Goal: Navigation & Orientation: Find specific page/section

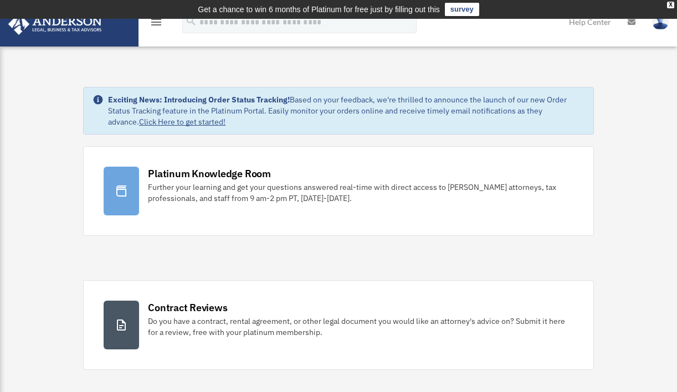
click at [19, 26] on img at bounding box center [55, 24] width 100 height 22
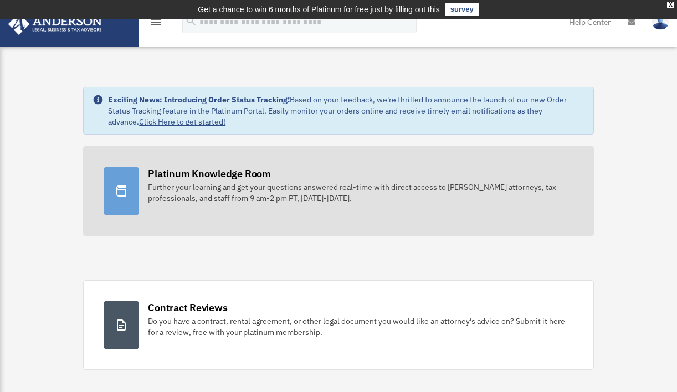
click at [179, 193] on div "Further your learning and get your questions answered real-time with direct acc…" at bounding box center [360, 193] width 425 height 22
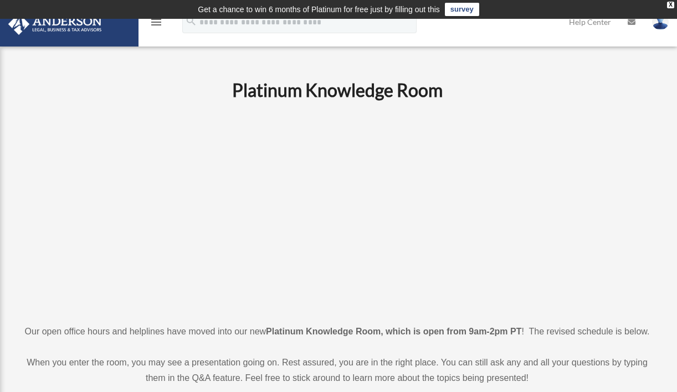
click at [22, 25] on img at bounding box center [55, 24] width 100 height 22
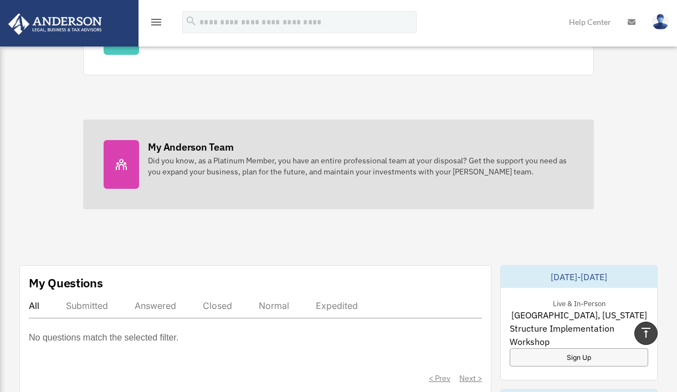
scroll to position [429, 0]
click at [143, 176] on link "My Anderson Team Did you know, as a Platinum Member, you have an entire profess…" at bounding box center [338, 164] width 511 height 90
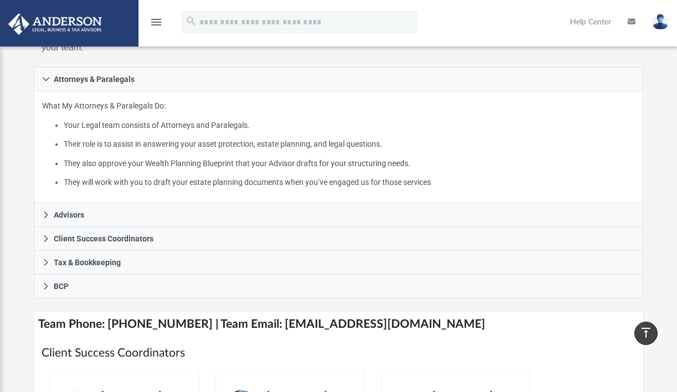
scroll to position [184, 0]
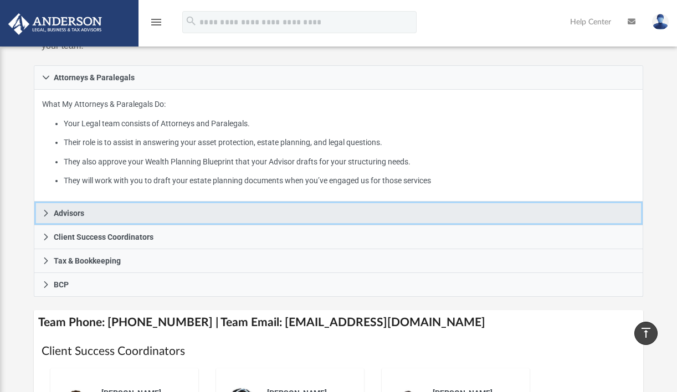
click at [46, 212] on icon at bounding box center [46, 213] width 8 height 8
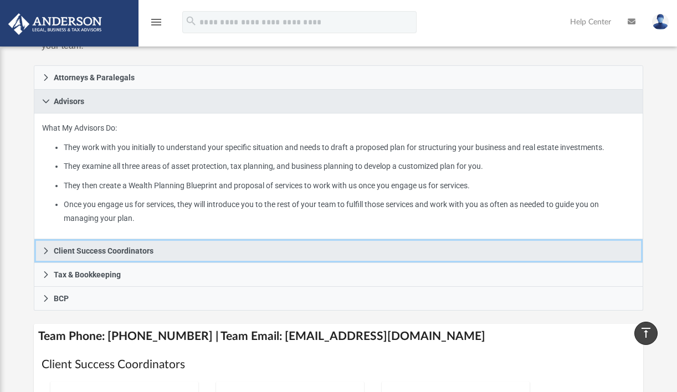
click at [45, 249] on icon at bounding box center [46, 251] width 8 height 8
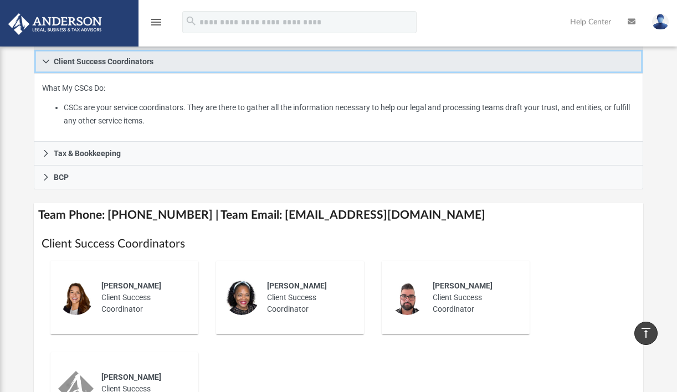
scroll to position [258, 0]
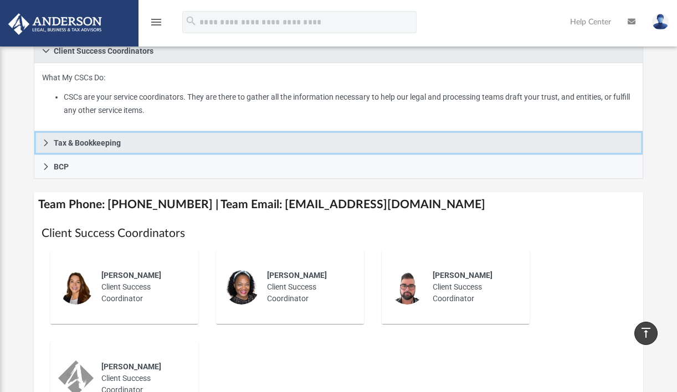
click at [47, 141] on icon at bounding box center [46, 143] width 4 height 7
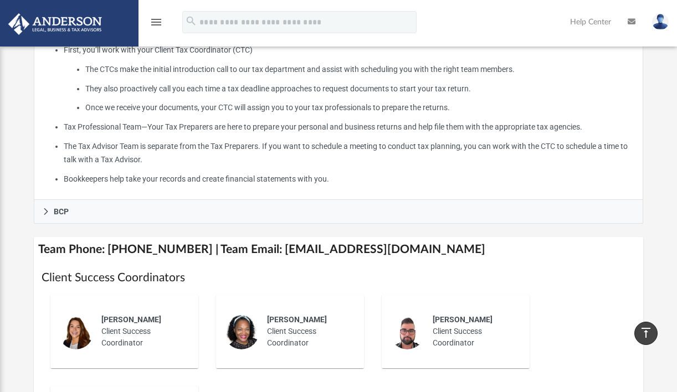
scroll to position [363, 0]
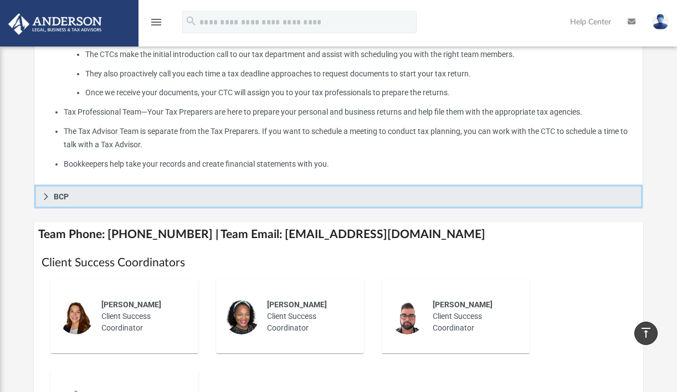
click at [51, 193] on link "BCP" at bounding box center [338, 197] width 609 height 24
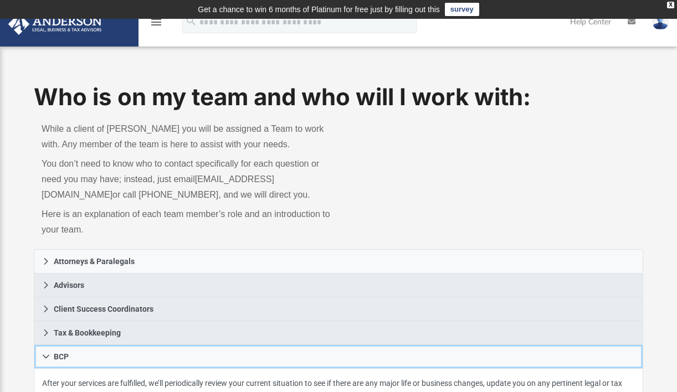
scroll to position [0, 0]
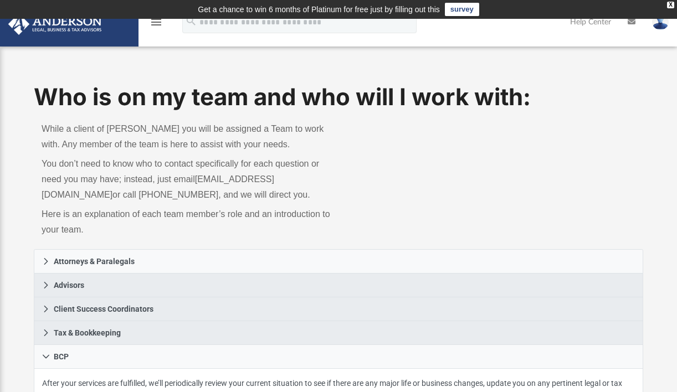
click at [156, 24] on icon "menu" at bounding box center [156, 22] width 13 height 13
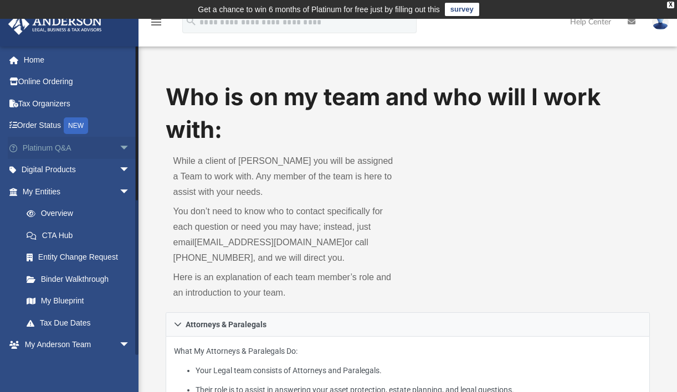
click at [119, 145] on span "arrow_drop_down" at bounding box center [130, 148] width 22 height 23
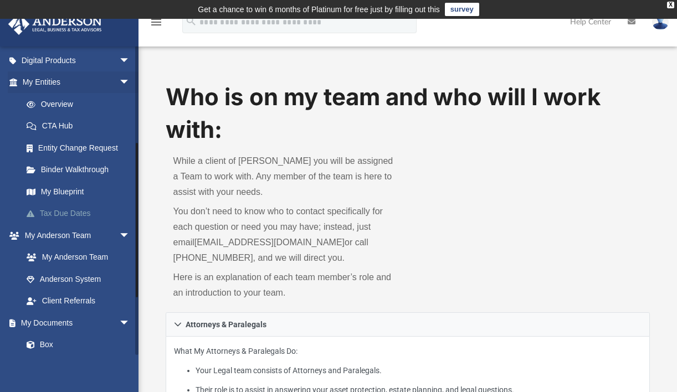
scroll to position [336, 0]
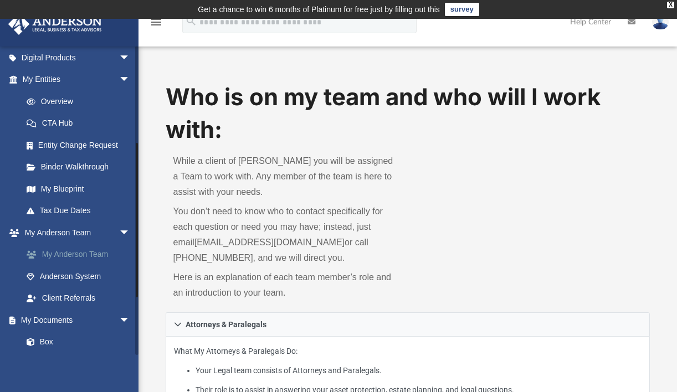
click at [86, 262] on link "My Anderson Team" at bounding box center [81, 255] width 131 height 22
click at [119, 238] on span "arrow_drop_down" at bounding box center [130, 233] width 22 height 23
click at [119, 238] on span "arrow_drop_up" at bounding box center [130, 233] width 22 height 23
click at [82, 284] on link "Anderson System" at bounding box center [81, 276] width 131 height 22
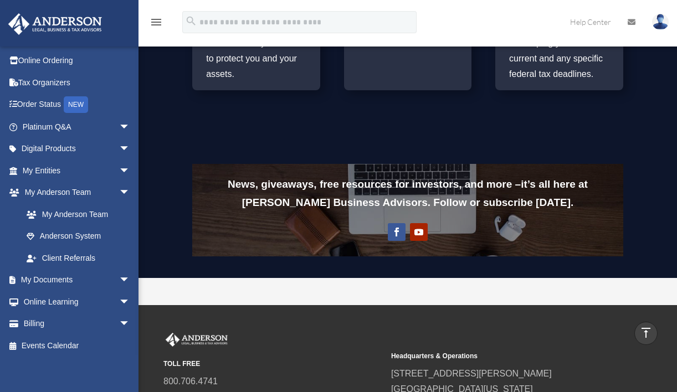
scroll to position [845, 0]
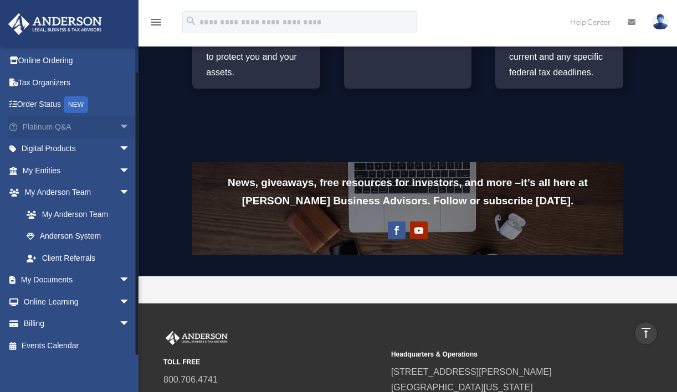
click at [119, 123] on span "arrow_drop_down" at bounding box center [130, 127] width 22 height 23
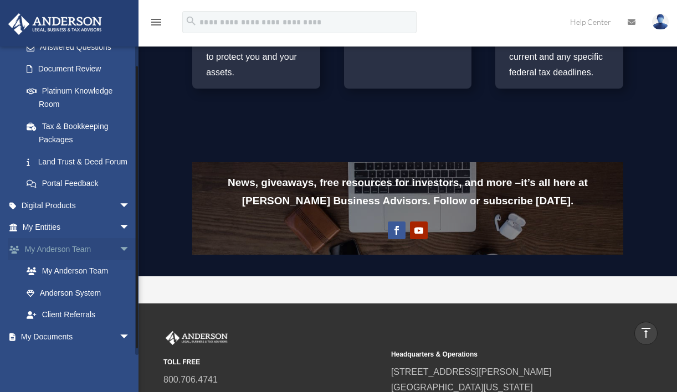
scroll to position [192, 0]
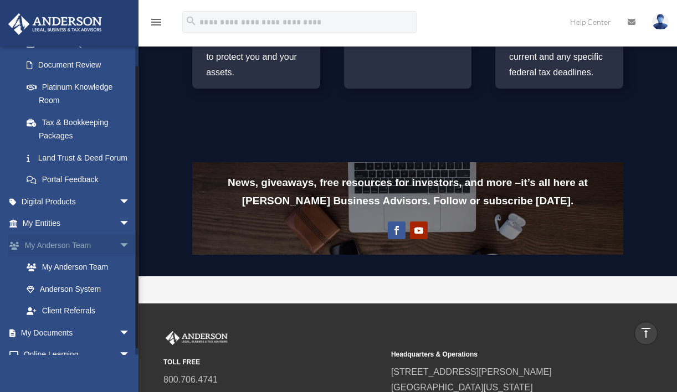
click at [119, 253] on span "arrow_drop_down" at bounding box center [130, 245] width 22 height 23
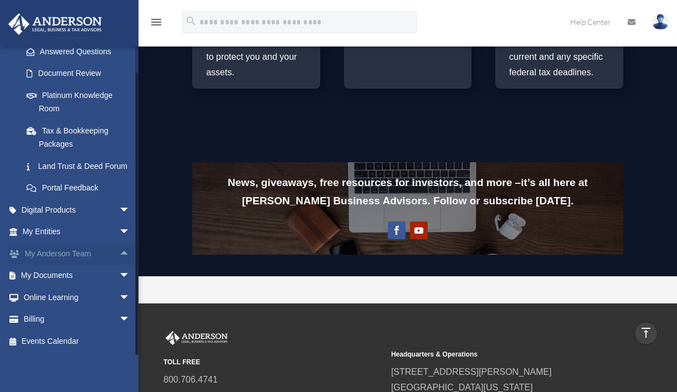
click at [119, 253] on span "arrow_drop_up" at bounding box center [130, 254] width 22 height 23
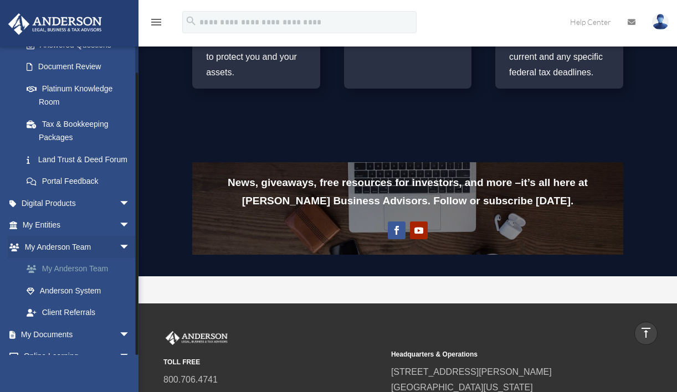
click at [90, 279] on link "My Anderson Team" at bounding box center [81, 269] width 131 height 22
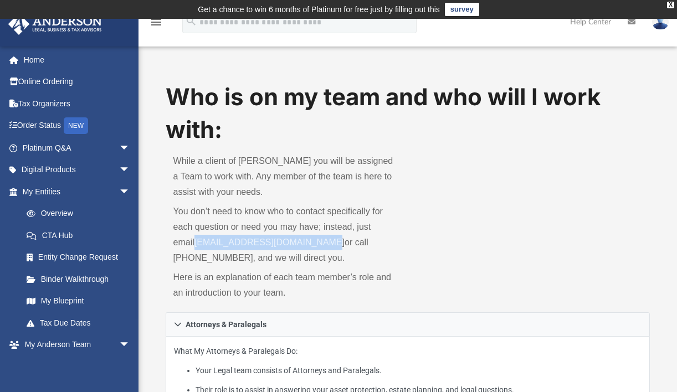
drag, startPoint x: 304, startPoint y: 243, endPoint x: 171, endPoint y: 239, distance: 132.5
click at [171, 239] on div "While a client of Anderson you will be assigned a Team to work with. Any member…" at bounding box center [287, 229] width 242 height 167
copy p "myteam@andersonadvisors.com"
click at [47, 83] on link "Online Ordering" at bounding box center [77, 82] width 139 height 22
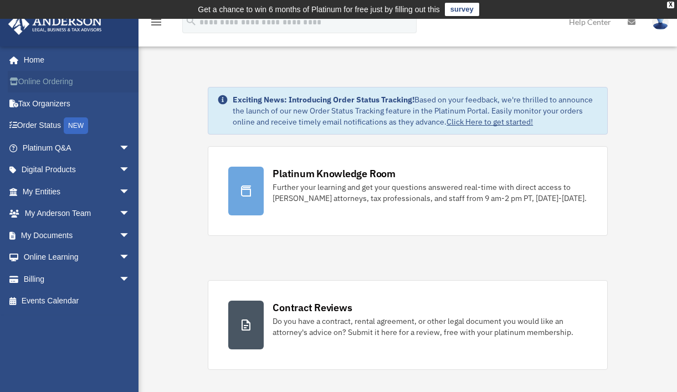
click at [54, 80] on link "Online Ordering" at bounding box center [77, 82] width 139 height 22
click at [49, 126] on link "Order Status NEW" at bounding box center [77, 126] width 139 height 23
click at [119, 145] on span "arrow_drop_down" at bounding box center [130, 148] width 22 height 23
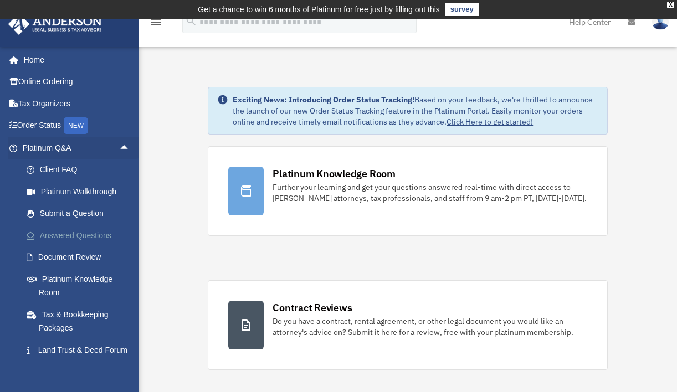
click at [68, 235] on link "Answered Questions" at bounding box center [81, 235] width 131 height 22
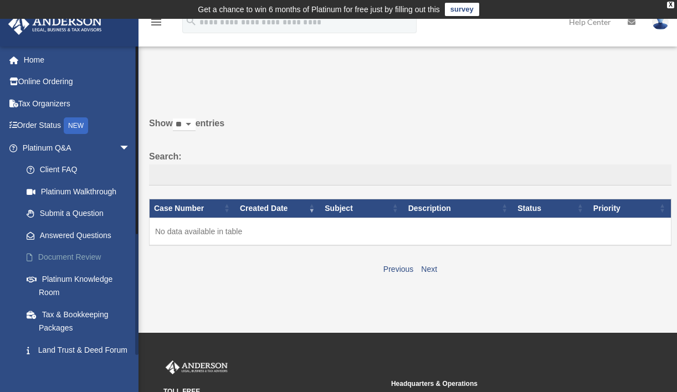
click at [71, 256] on link "Document Review" at bounding box center [81, 258] width 131 height 22
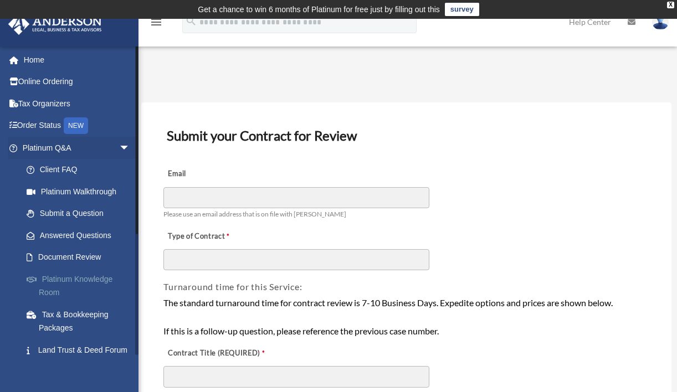
click at [71, 279] on link "Platinum Knowledge Room" at bounding box center [81, 285] width 131 height 35
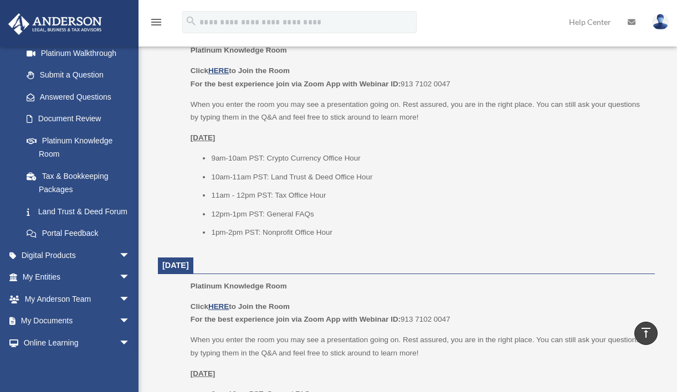
scroll to position [1028, 0]
click at [70, 173] on link "Tax & Bookkeeping Packages" at bounding box center [81, 182] width 131 height 35
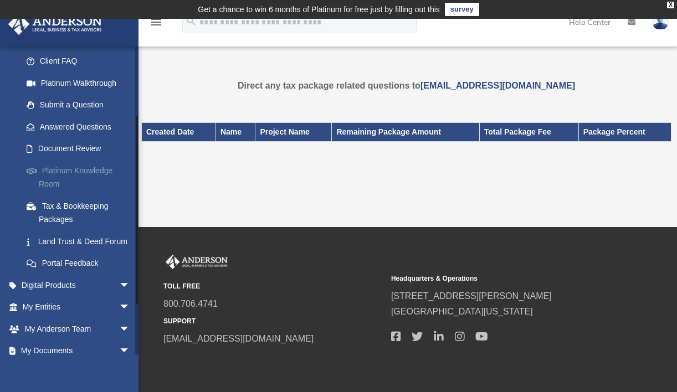
scroll to position [112, 0]
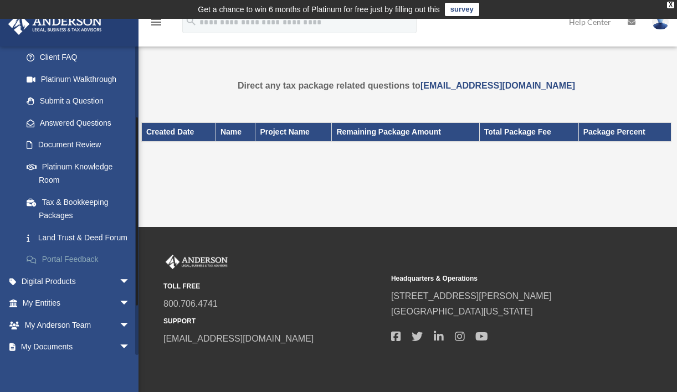
click at [72, 268] on link "Portal Feedback" at bounding box center [81, 260] width 131 height 22
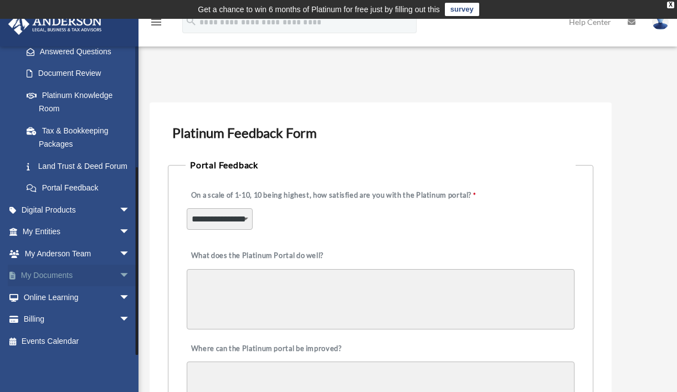
scroll to position [191, 0]
click at [119, 211] on span "arrow_drop_down" at bounding box center [130, 210] width 22 height 23
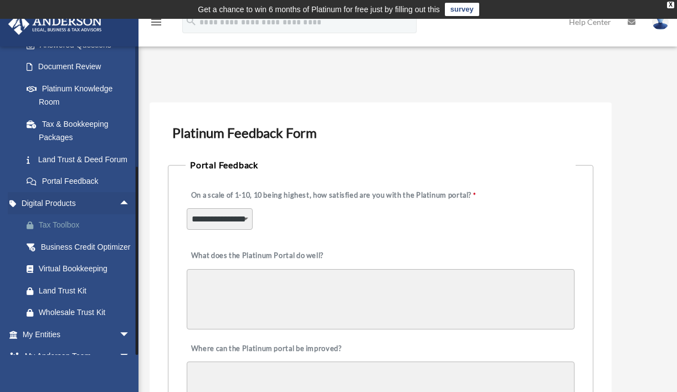
click at [69, 232] on div "Tax Toolbox" at bounding box center [86, 225] width 94 height 14
click at [73, 254] on div "Business Credit Optimizer" at bounding box center [86, 247] width 94 height 14
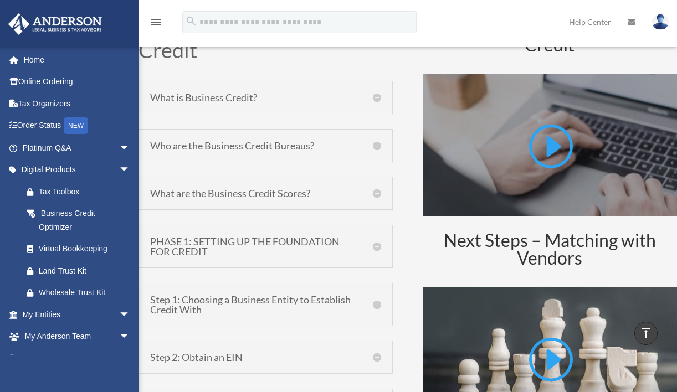
scroll to position [552, 0]
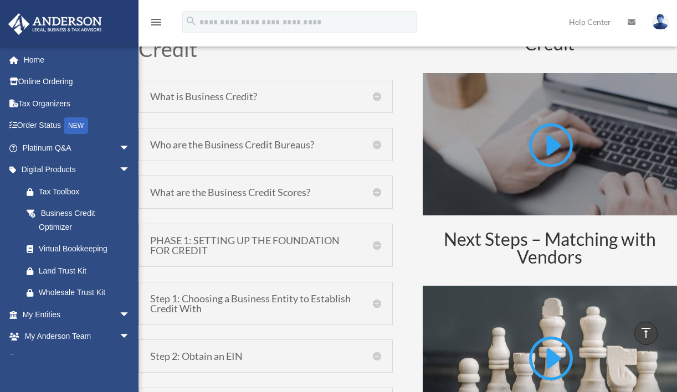
click at [376, 98] on h5 "What is Business Credit?" at bounding box center [265, 96] width 231 height 10
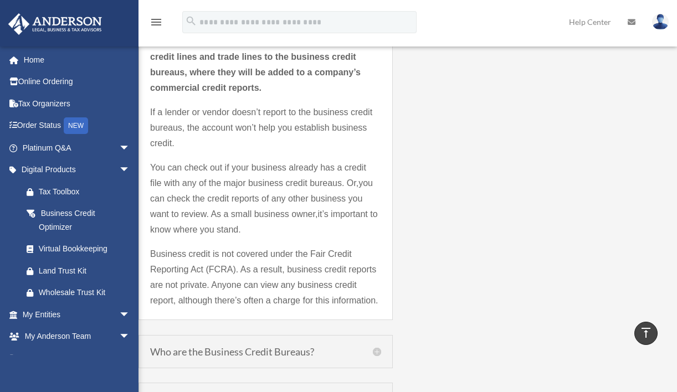
scroll to position [1080, 0]
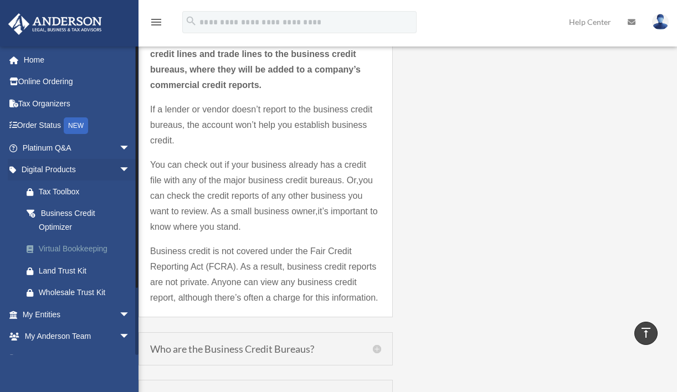
click at [88, 247] on div "Virtual Bookkeeping" at bounding box center [86, 249] width 94 height 14
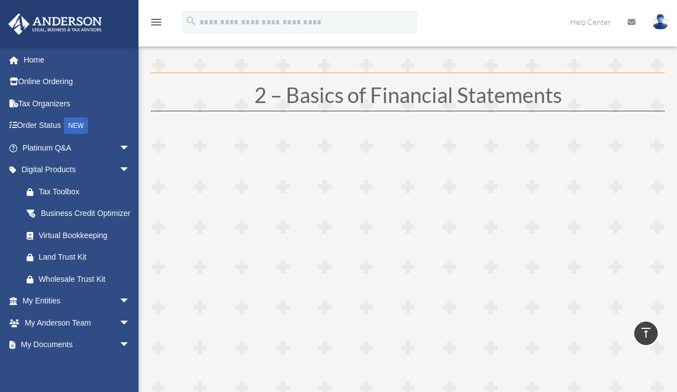
scroll to position [454, 0]
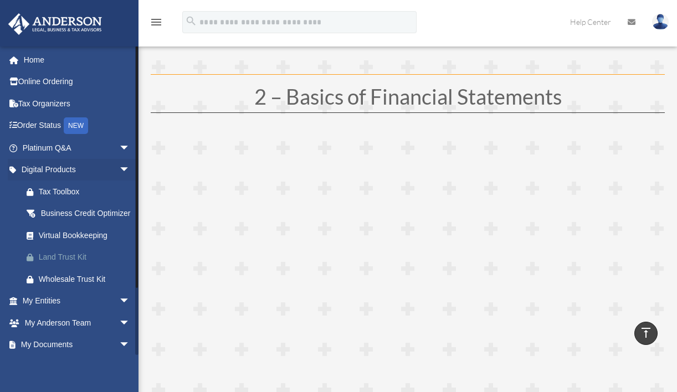
click at [78, 264] on div "Land Trust Kit" at bounding box center [86, 257] width 94 height 14
click at [80, 286] on div "Wholesale Trust Kit" at bounding box center [86, 280] width 94 height 14
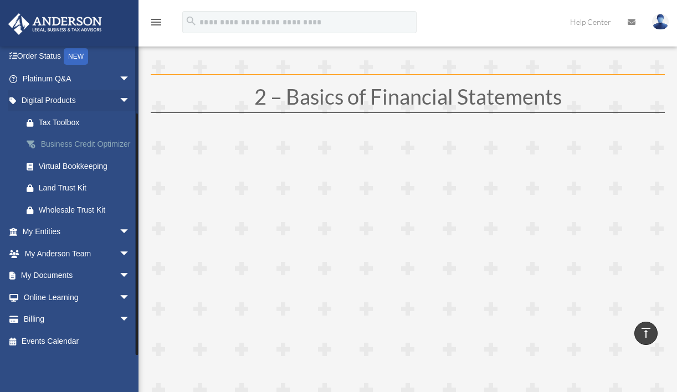
scroll to position [78, 0]
drag, startPoint x: 114, startPoint y: 236, endPoint x: 120, endPoint y: 239, distance: 6.2
click at [119, 237] on span "arrow_drop_down" at bounding box center [130, 232] width 22 height 23
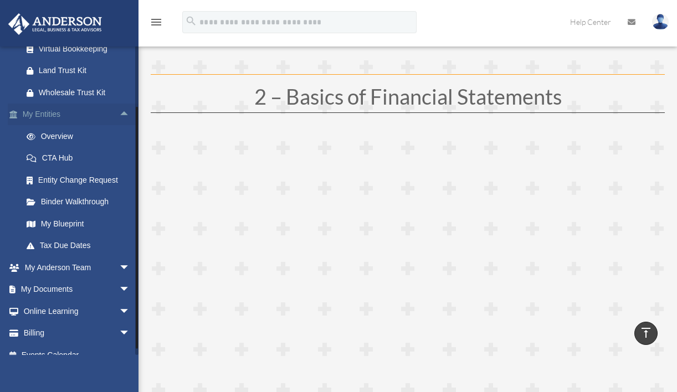
scroll to position [188, 0]
click at [71, 166] on link "CTA Hub" at bounding box center [81, 157] width 131 height 22
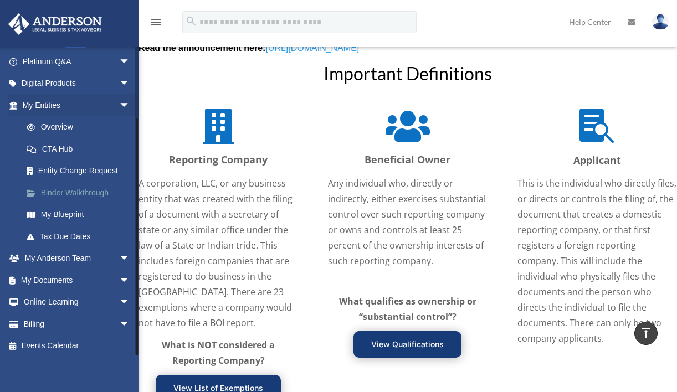
scroll to position [86, 0]
click at [119, 259] on span "arrow_drop_down" at bounding box center [130, 259] width 22 height 23
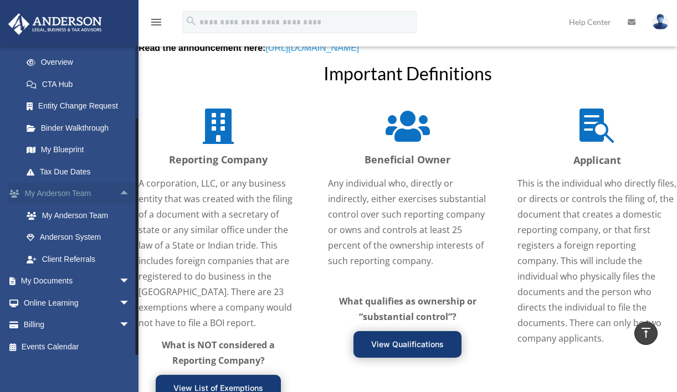
scroll to position [151, 0]
click at [119, 276] on span "arrow_drop_down" at bounding box center [130, 282] width 22 height 23
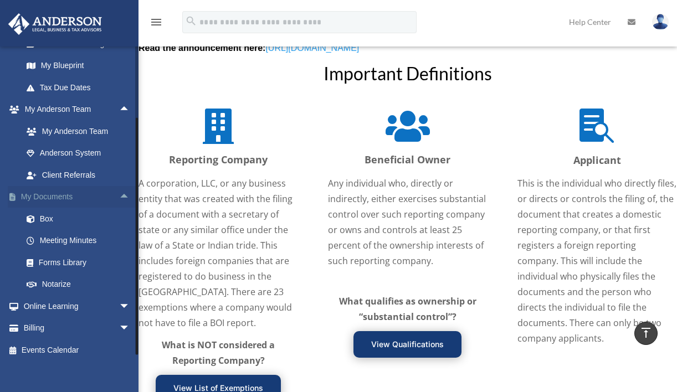
scroll to position [236, 0]
click at [89, 230] on link "Meeting Minutes" at bounding box center [81, 240] width 131 height 22
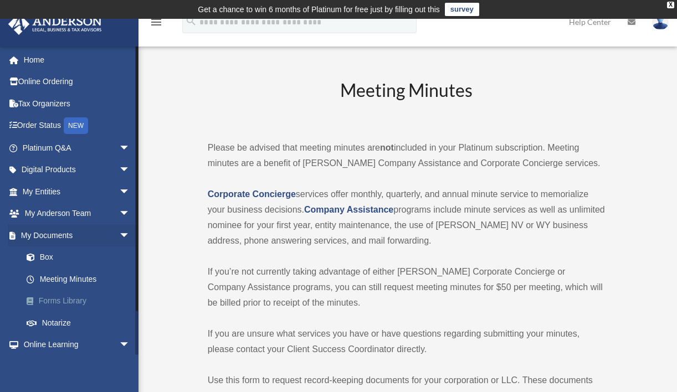
click at [67, 300] on link "Forms Library" at bounding box center [81, 301] width 131 height 22
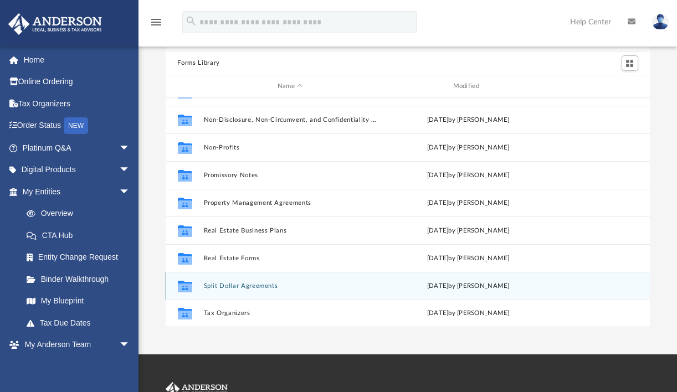
scroll to position [69, 0]
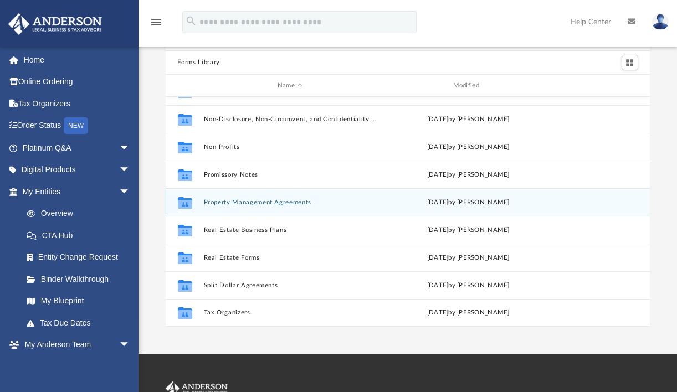
click at [263, 207] on div "Collaborated Folder Property Management Agreements Tue Oct 10 2023 by Mary Acree" at bounding box center [408, 202] width 485 height 28
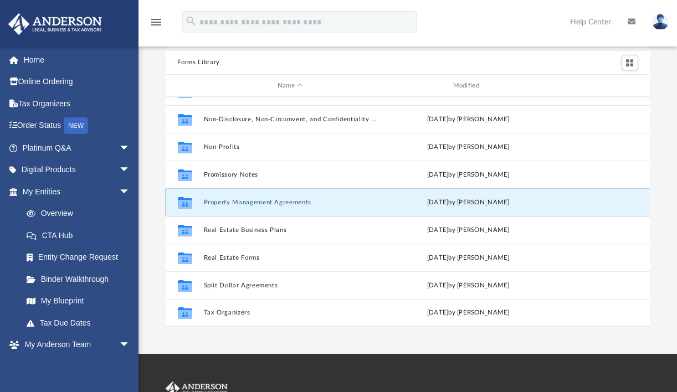
click at [212, 203] on button "Property Management Agreements" at bounding box center [289, 202] width 173 height 7
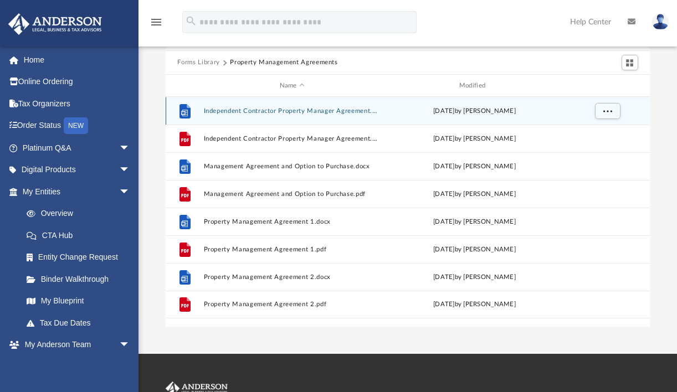
click at [268, 112] on button "Independent Contractor Property Manager Agreement.docx" at bounding box center [291, 110] width 177 height 7
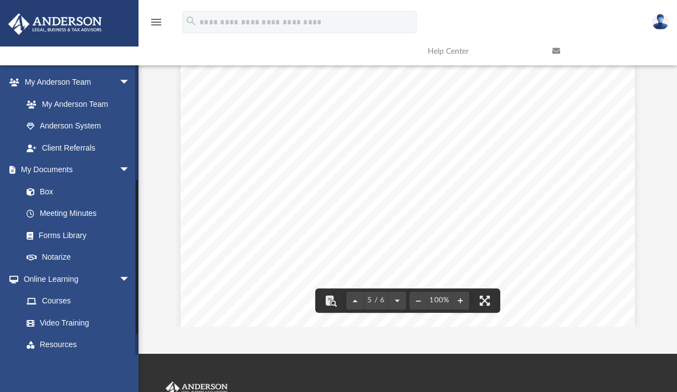
scroll to position [265, 0]
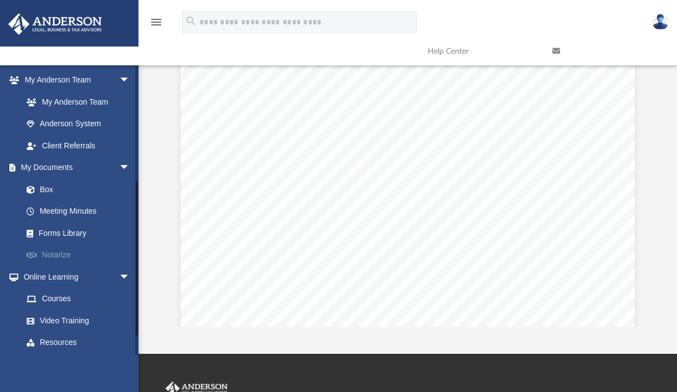
click at [59, 251] on link "Notarize" at bounding box center [81, 255] width 131 height 22
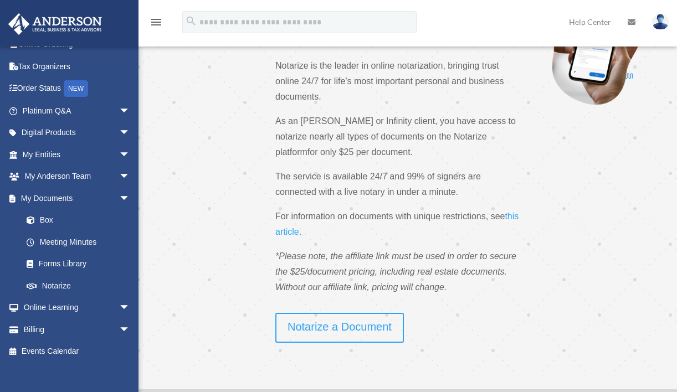
scroll to position [94, 0]
click at [290, 232] on span "this article" at bounding box center [396, 223] width 243 height 25
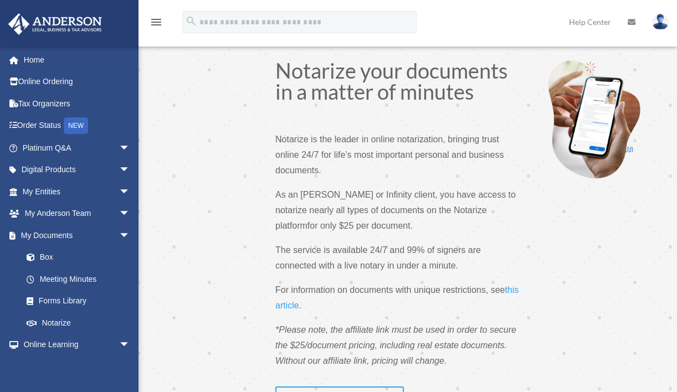
scroll to position [94, 0]
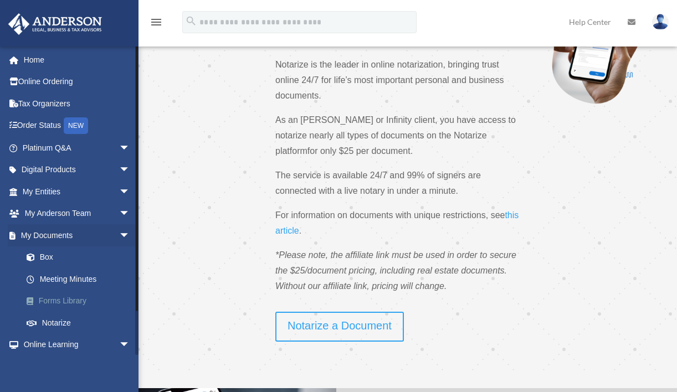
click at [70, 300] on link "Forms Library" at bounding box center [81, 301] width 131 height 22
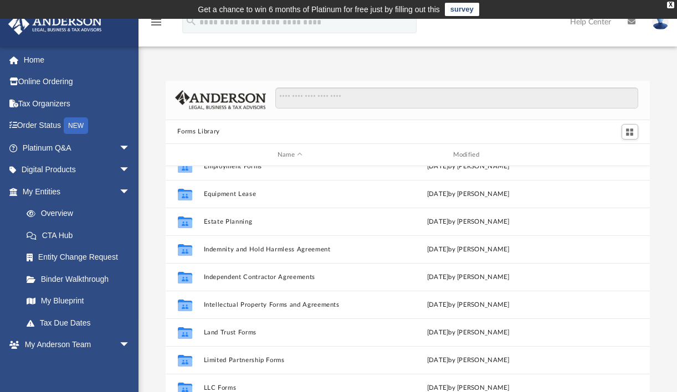
scroll to position [321, 0]
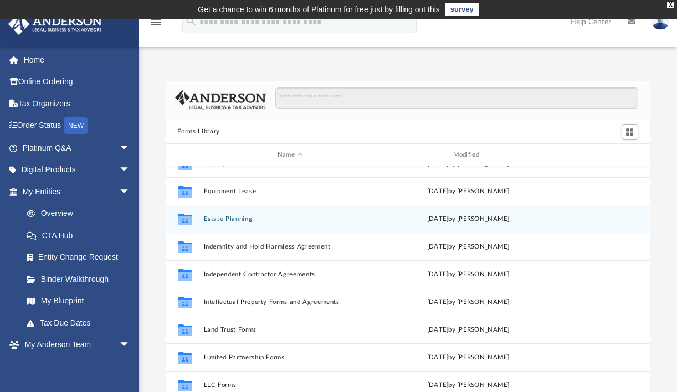
click at [210, 220] on button "Estate Planning" at bounding box center [289, 219] width 173 height 7
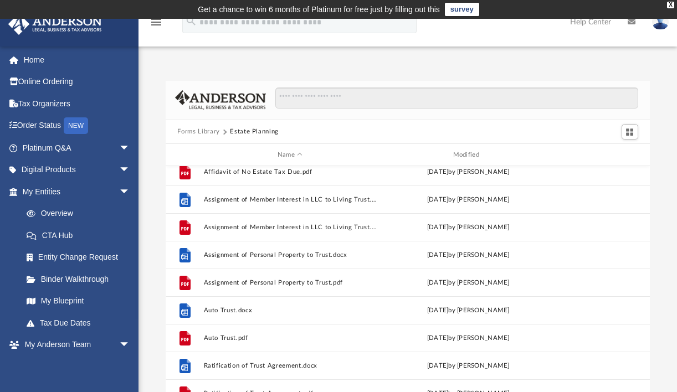
scroll to position [33, 0]
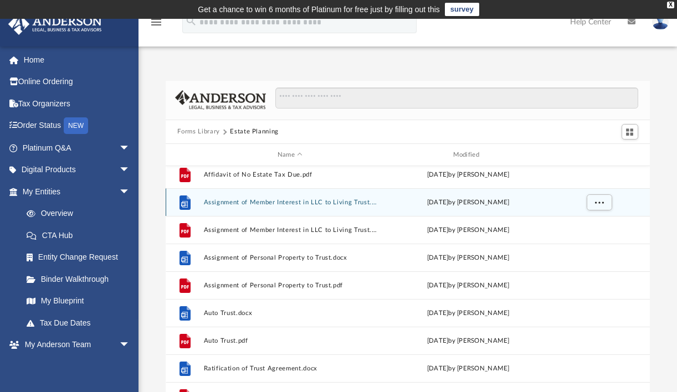
click at [247, 204] on button "Assignment of Member Interest in LLC to Living Trust.docx" at bounding box center [289, 202] width 173 height 7
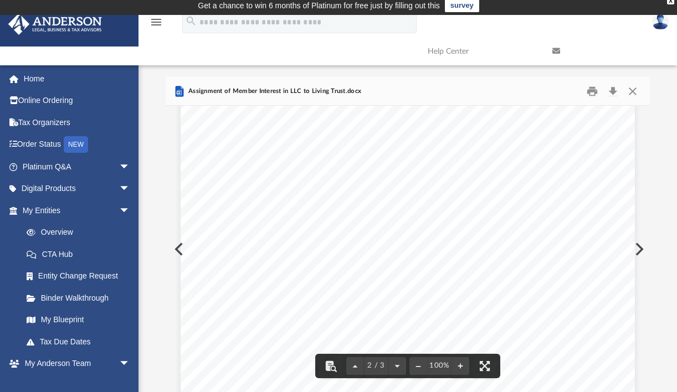
scroll to position [712, 0]
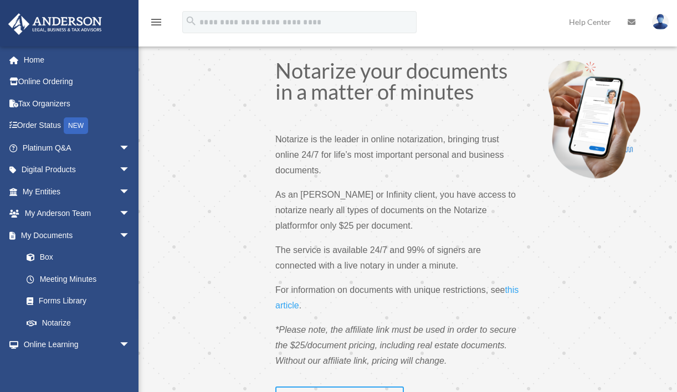
scroll to position [94, 0]
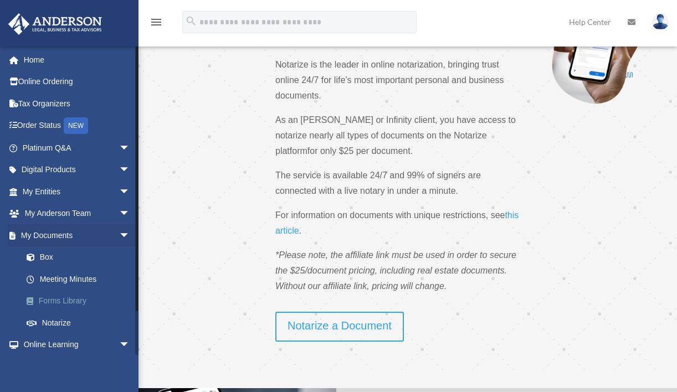
click at [70, 298] on link "Forms Library" at bounding box center [81, 301] width 131 height 22
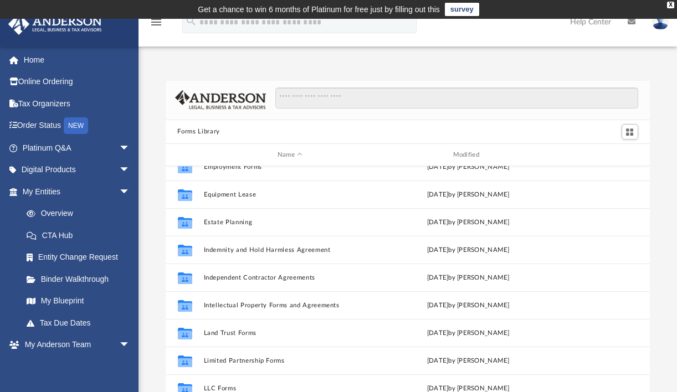
scroll to position [340, 0]
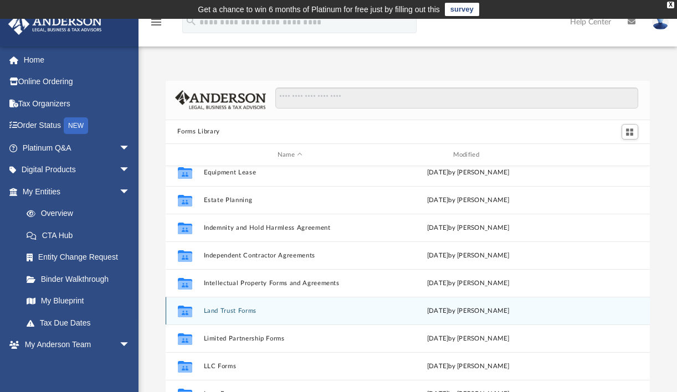
click at [224, 310] on button "Land Trust Forms" at bounding box center [289, 310] width 173 height 7
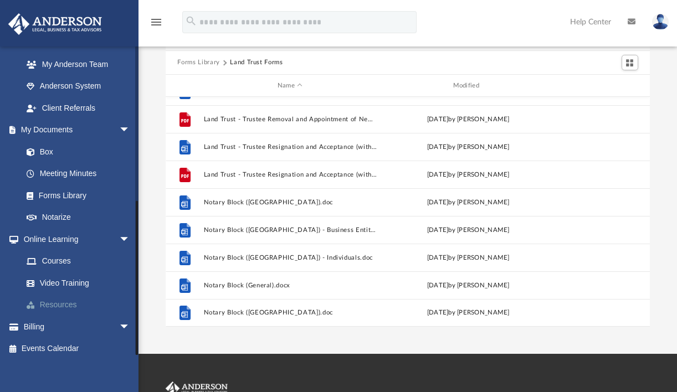
scroll to position [302, 0]
click at [55, 321] on link "Billing arrow_drop_down" at bounding box center [77, 327] width 139 height 22
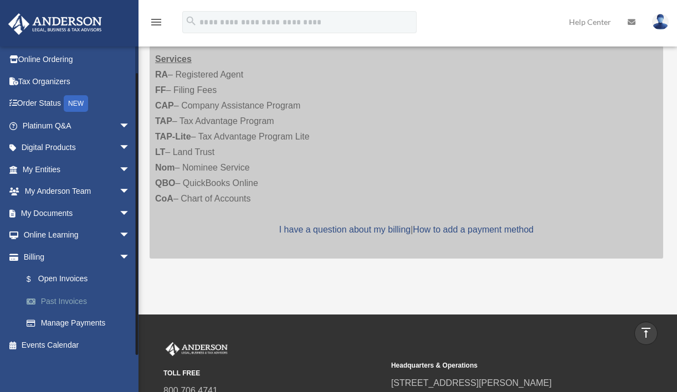
scroll to position [22, 0]
click at [73, 277] on link "$ Open Invoices" at bounding box center [81, 280] width 131 height 23
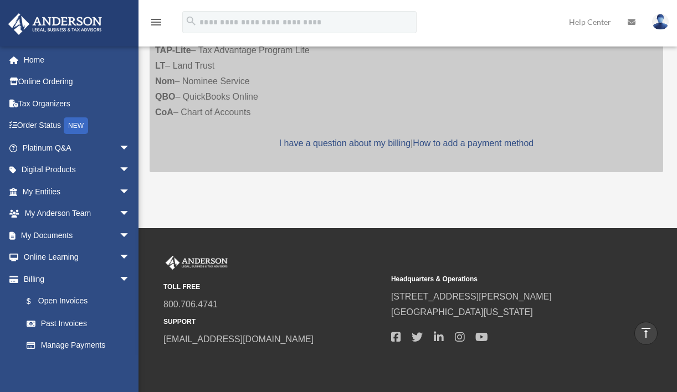
scroll to position [316, 0]
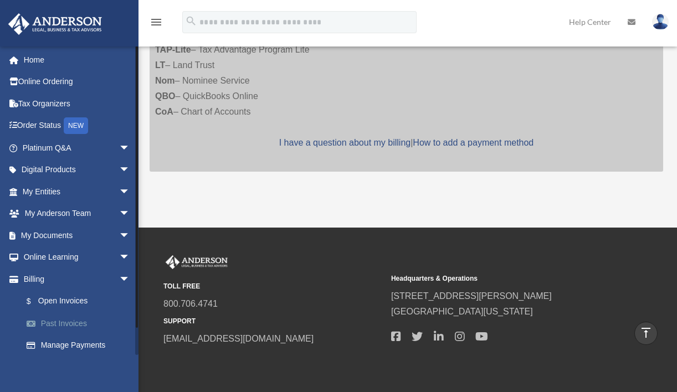
click at [74, 320] on link "Past Invoices" at bounding box center [81, 323] width 131 height 22
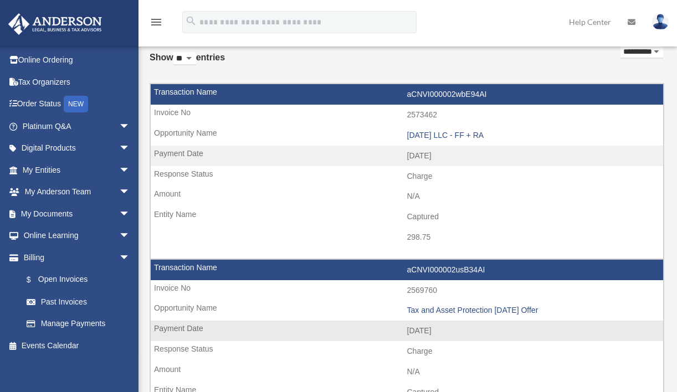
scroll to position [60, 0]
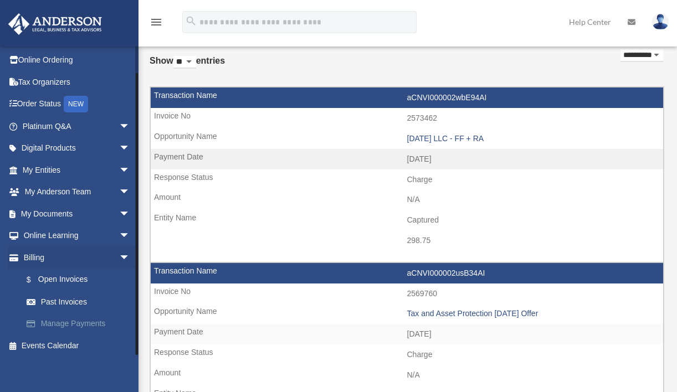
click at [91, 324] on link "Manage Payments" at bounding box center [81, 324] width 131 height 22
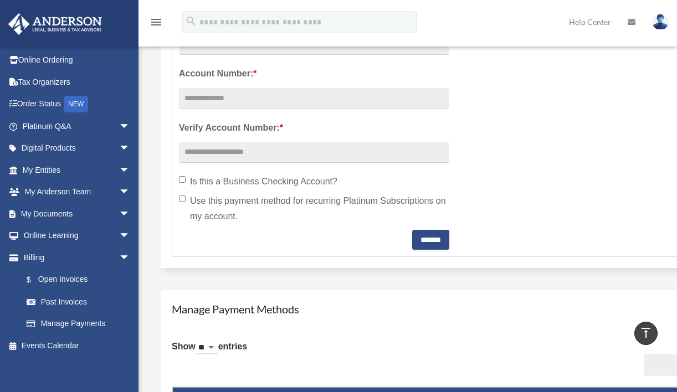
scroll to position [418, 0]
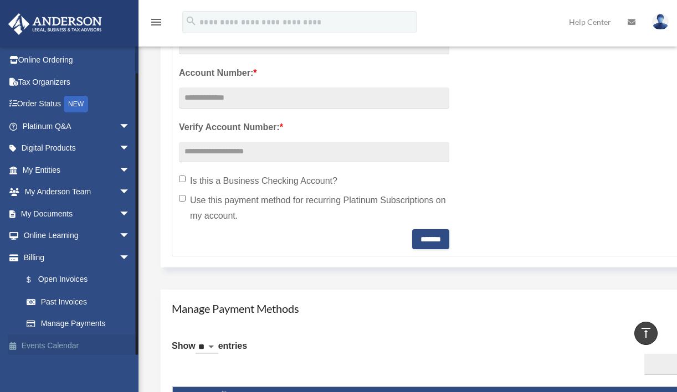
click at [58, 342] on link "Events Calendar" at bounding box center [77, 346] width 139 height 22
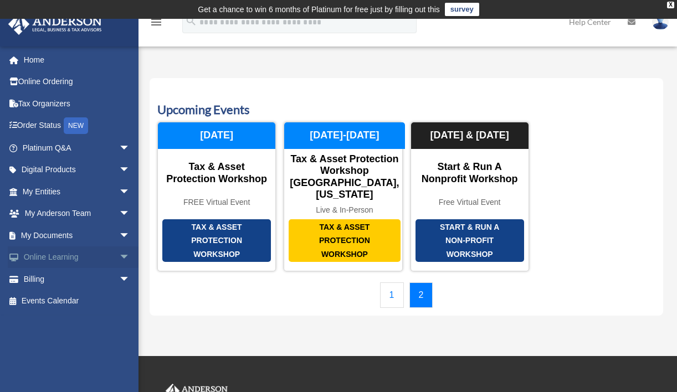
click at [119, 255] on span "arrow_drop_down" at bounding box center [130, 258] width 22 height 23
click at [74, 303] on link "Video Training" at bounding box center [81, 301] width 131 height 22
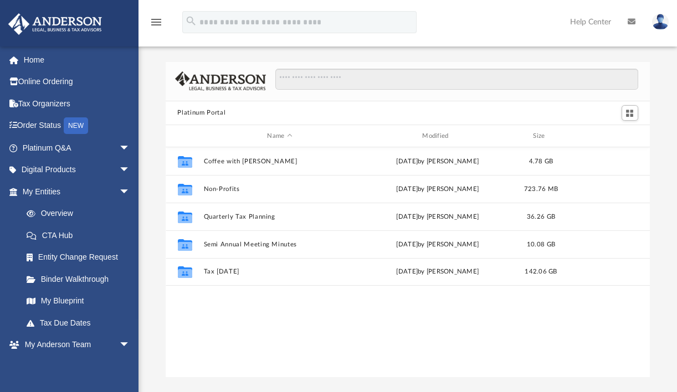
scroll to position [244, 476]
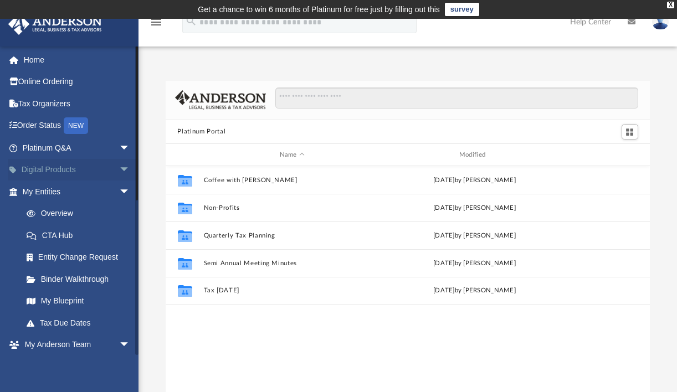
click at [119, 166] on span "arrow_drop_down" at bounding box center [130, 170] width 22 height 23
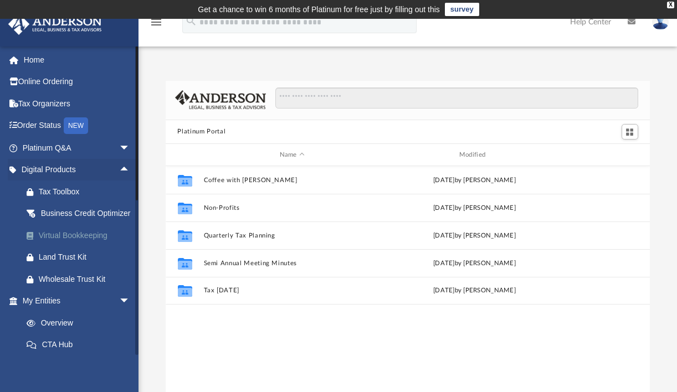
click at [89, 243] on div "Virtual Bookkeeping" at bounding box center [86, 236] width 94 height 14
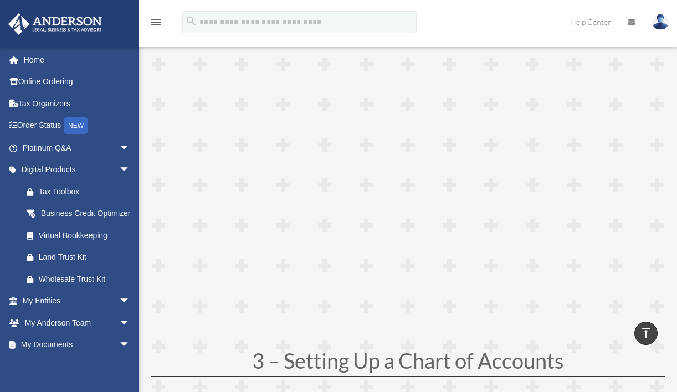
scroll to position [524, 0]
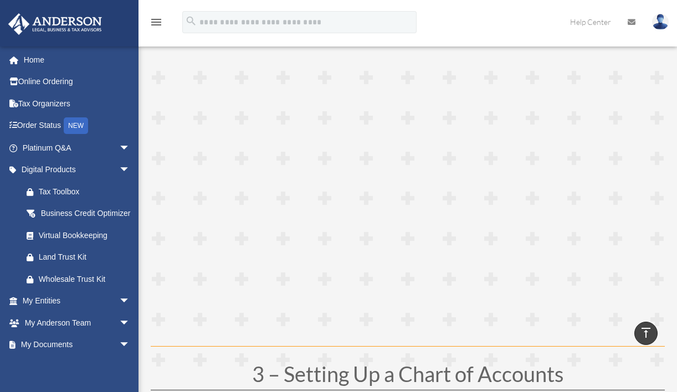
click at [152, 23] on icon "menu" at bounding box center [156, 22] width 13 height 13
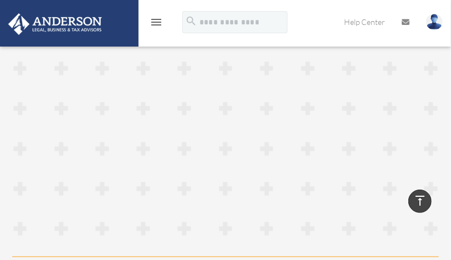
scroll to position [519, 0]
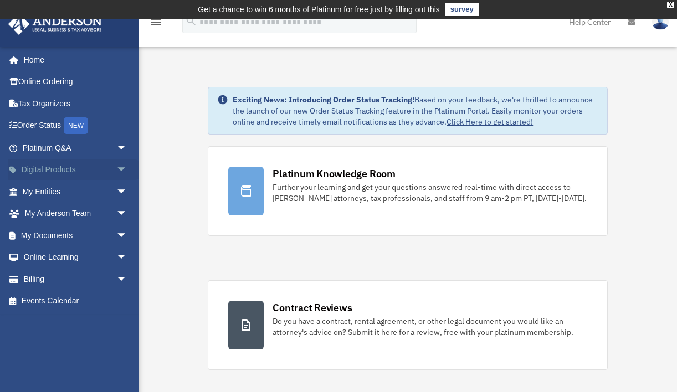
click at [116, 165] on span "arrow_drop_down" at bounding box center [127, 170] width 22 height 23
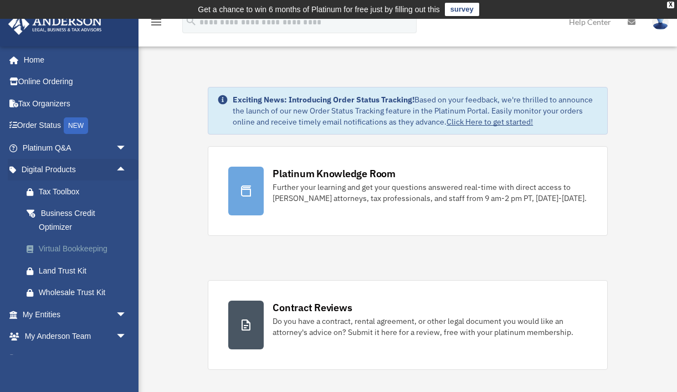
click at [88, 224] on div "Virtual Bookkeeping" at bounding box center [84, 249] width 91 height 14
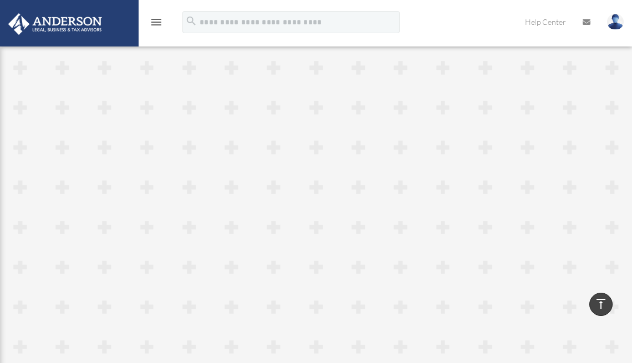
scroll to position [1018, 0]
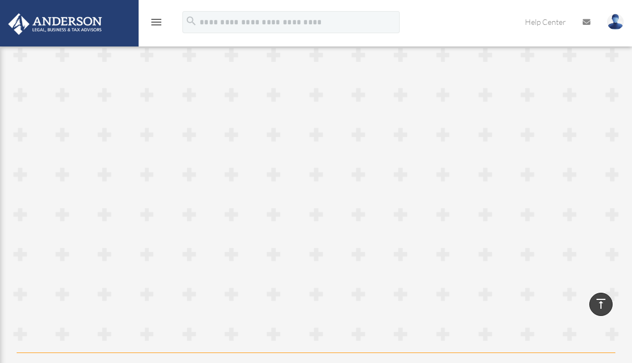
click at [156, 24] on icon "menu" at bounding box center [156, 22] width 13 height 13
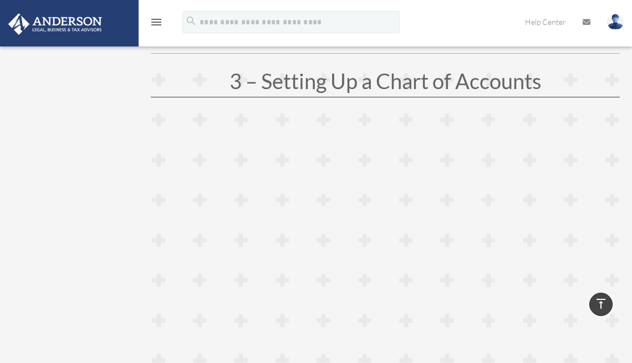
scroll to position [759, 0]
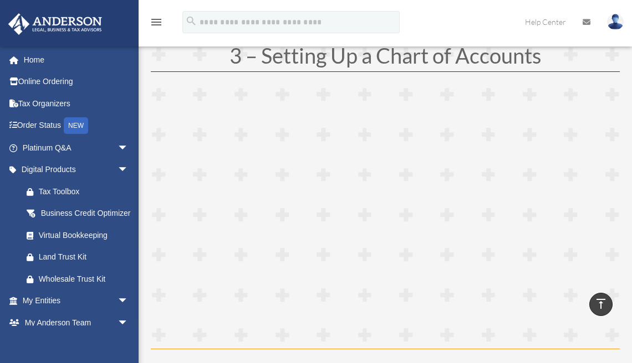
scroll to position [784, 0]
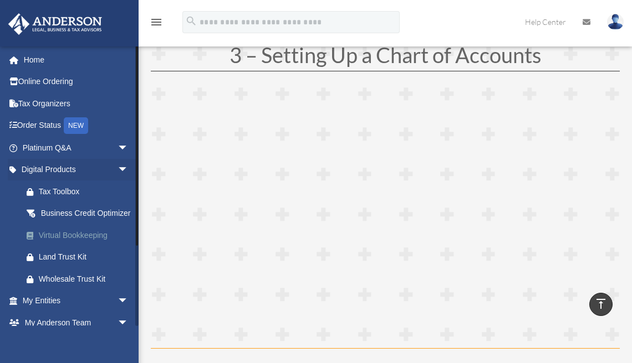
click at [78, 243] on div "Virtual Bookkeeping" at bounding box center [85, 236] width 93 height 14
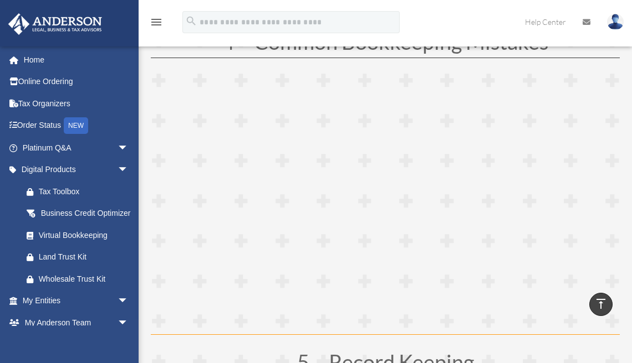
scroll to position [1124, 0]
